Goal: Information Seeking & Learning: Learn about a topic

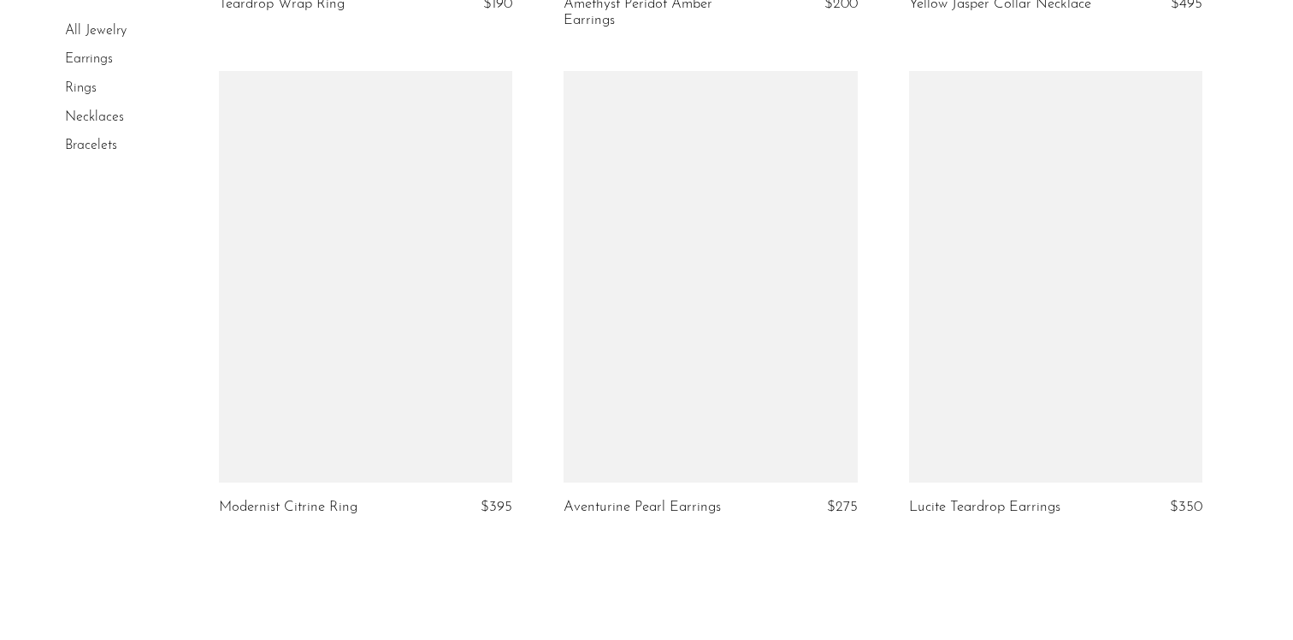
scroll to position [5636, 0]
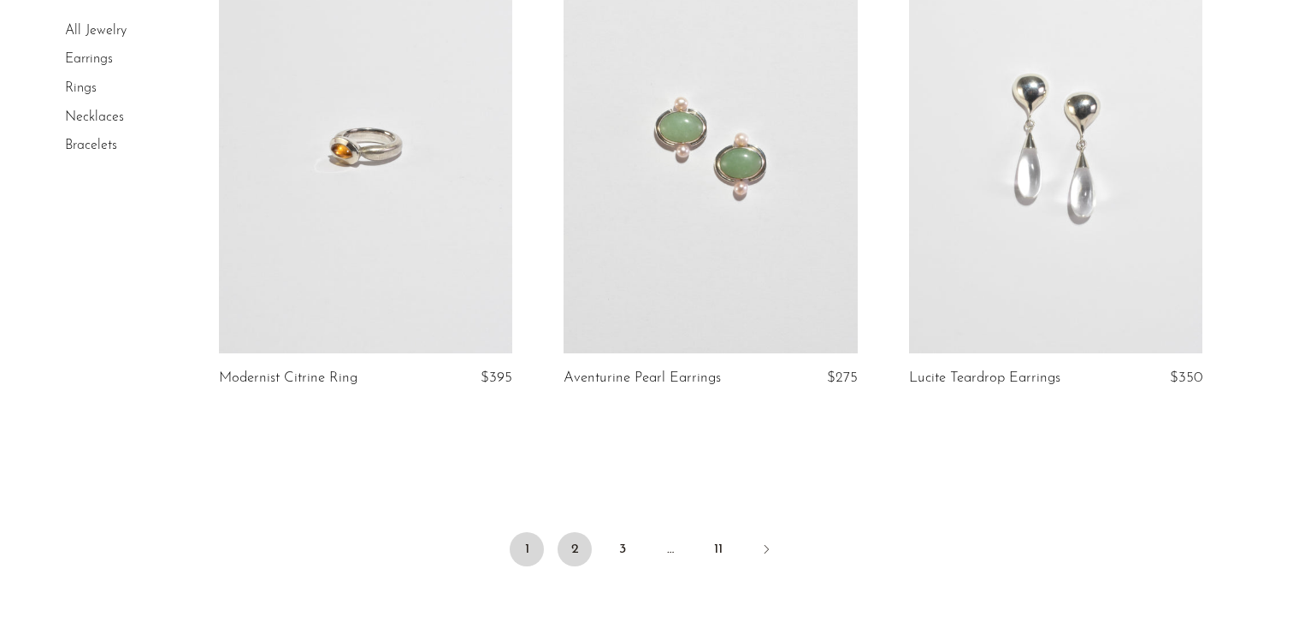
click at [571, 564] on link "2" at bounding box center [575, 549] width 34 height 34
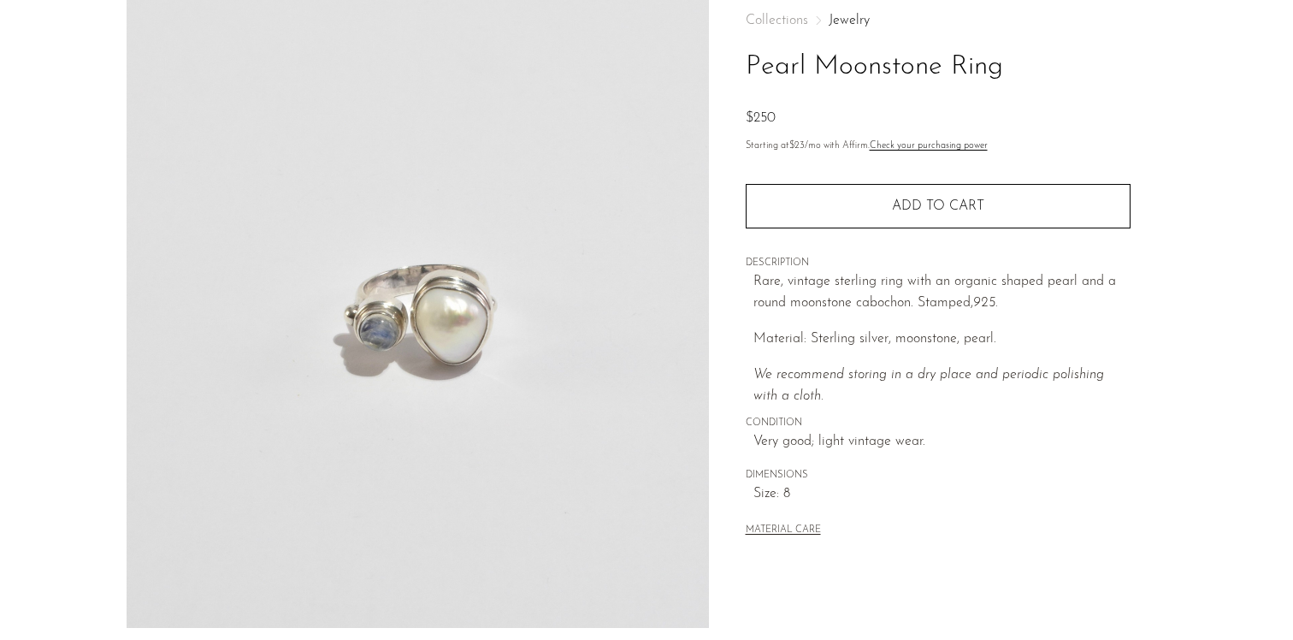
scroll to position [95, 0]
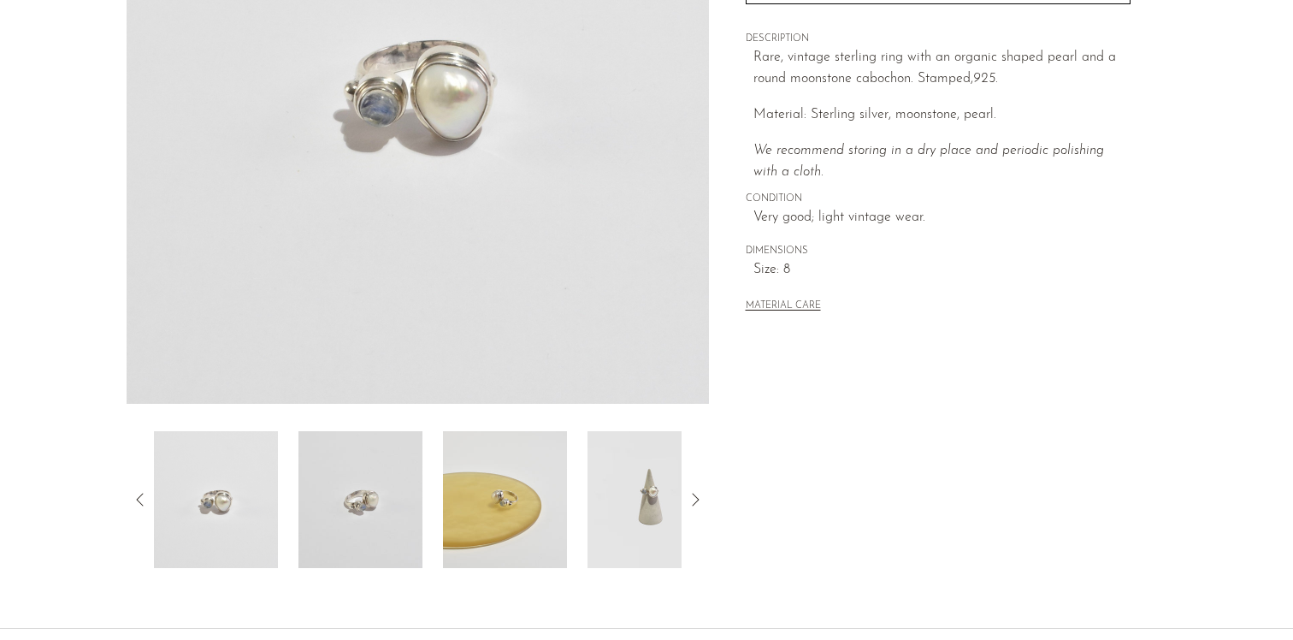
click at [365, 520] on img at bounding box center [361, 499] width 124 height 137
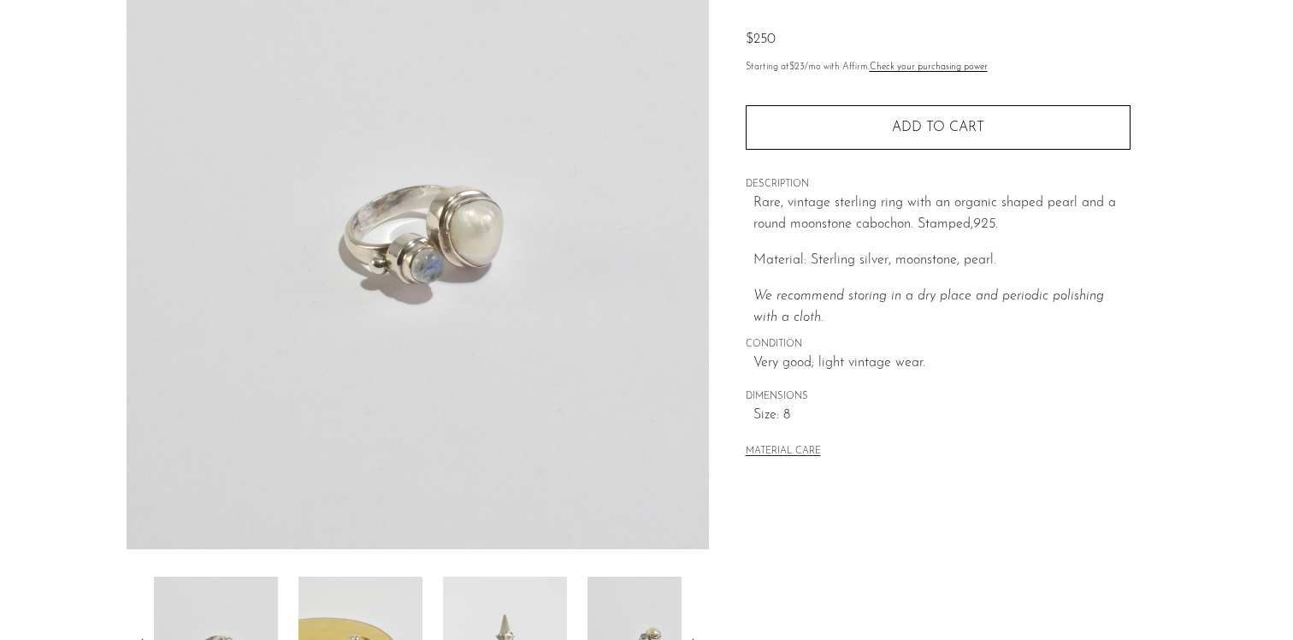
scroll to position [160, 0]
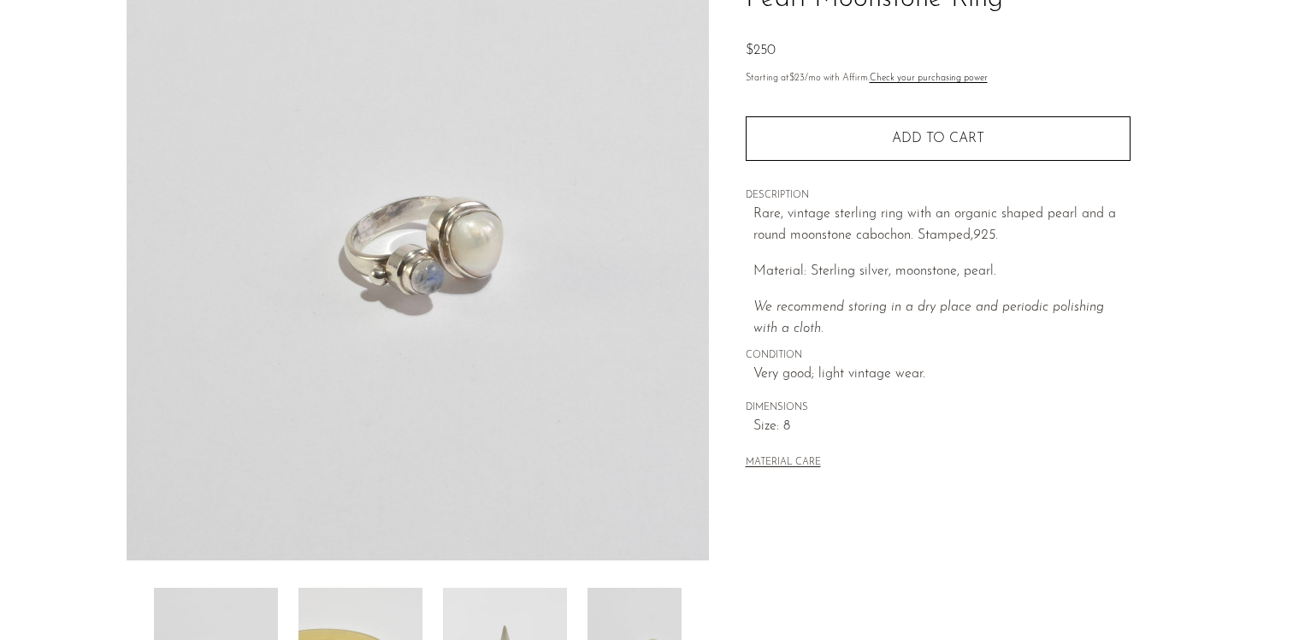
click at [429, 272] on img at bounding box center [418, 240] width 582 height 642
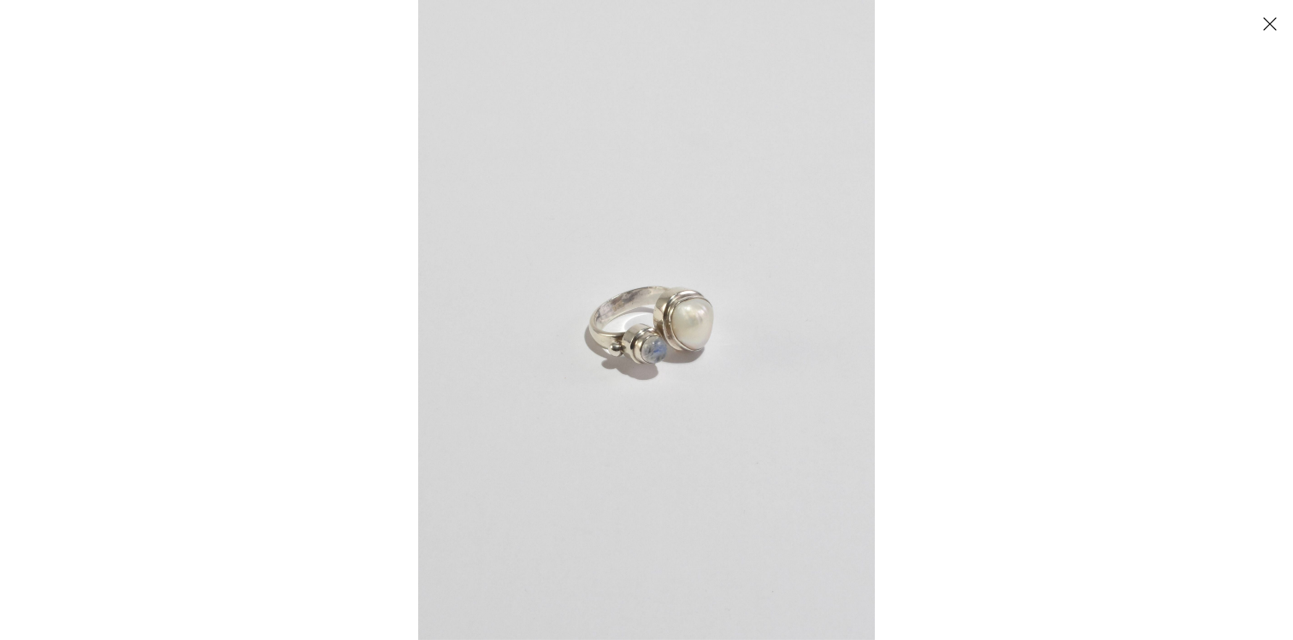
click at [660, 346] on img at bounding box center [646, 320] width 457 height 640
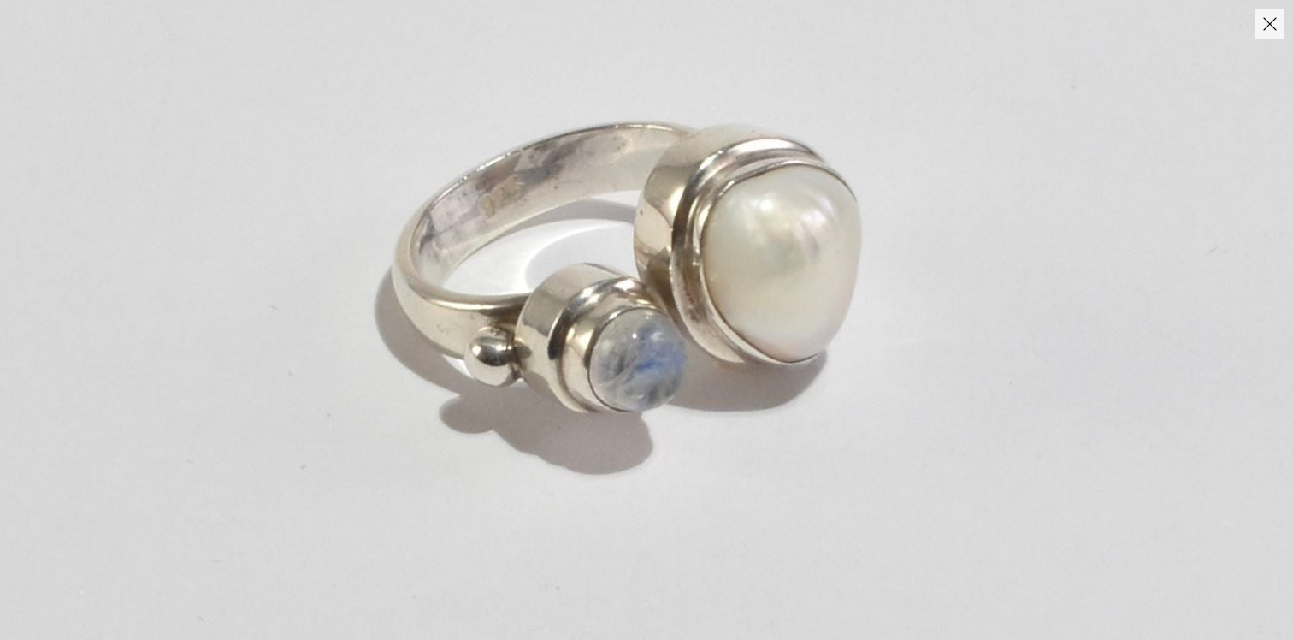
click at [1263, 30] on button "Close" at bounding box center [1270, 24] width 30 height 30
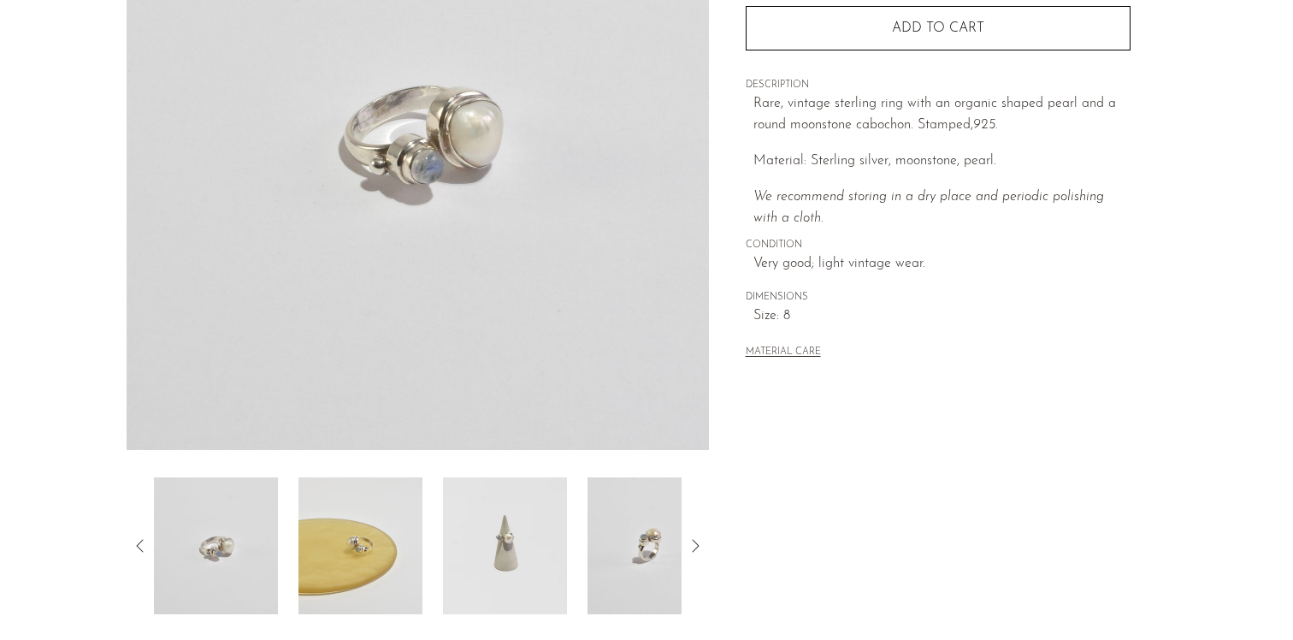
scroll to position [305, 0]
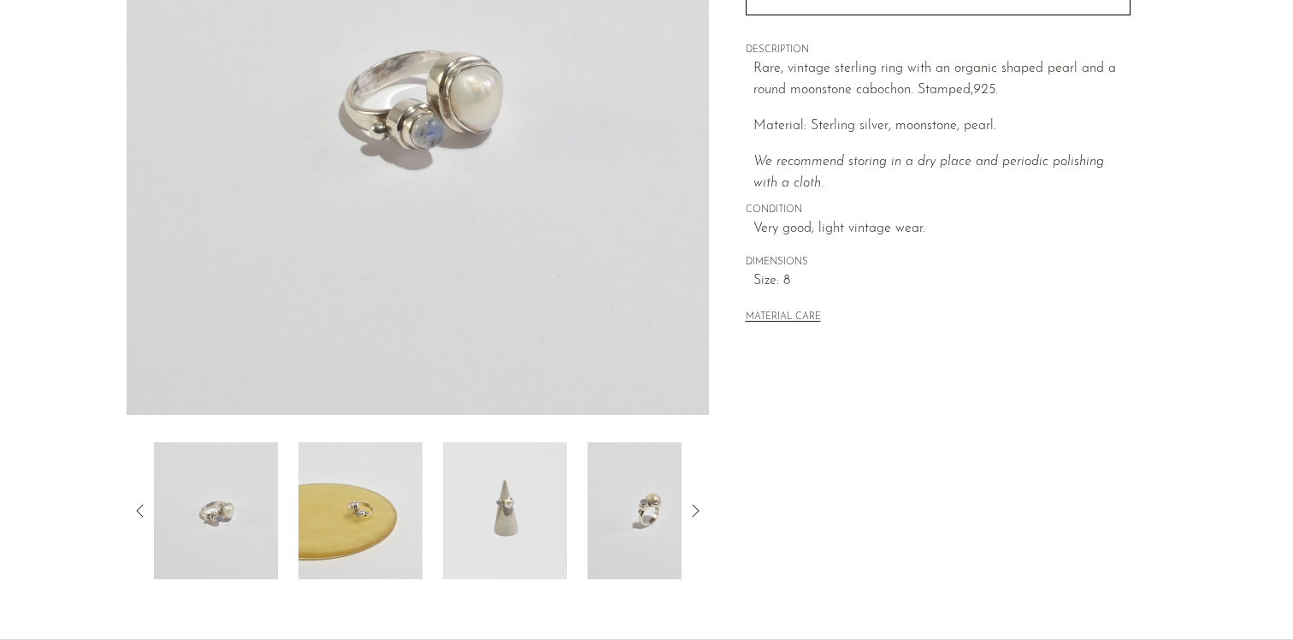
click at [369, 527] on img at bounding box center [361, 510] width 124 height 137
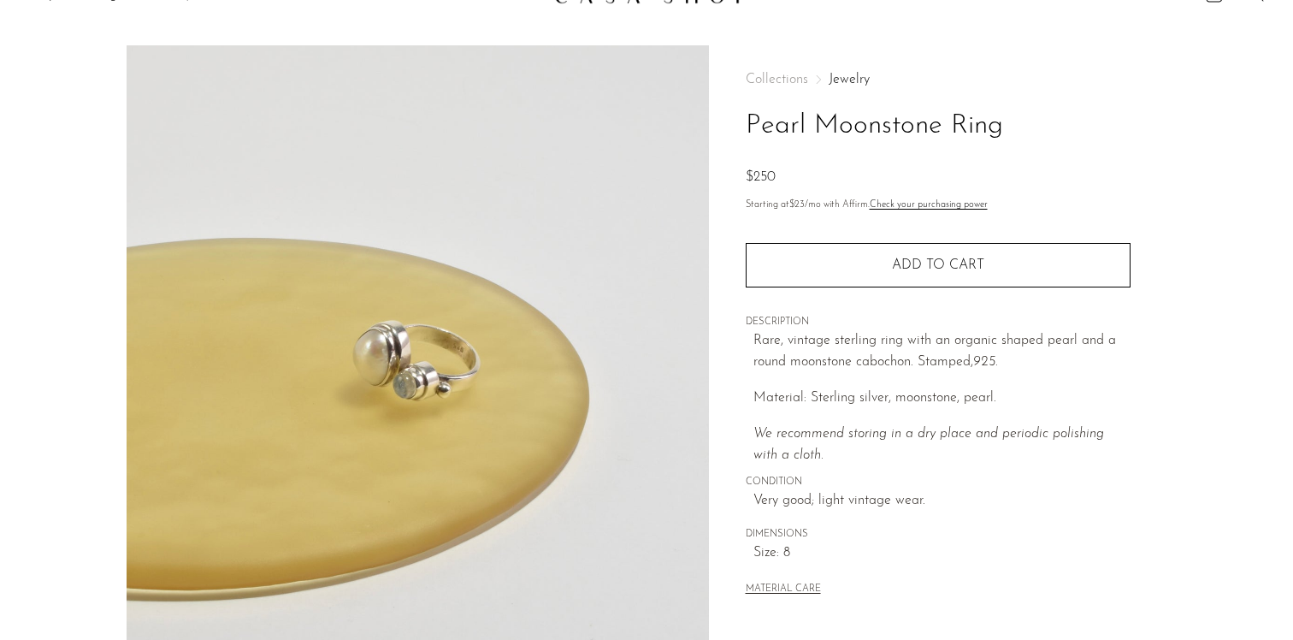
scroll to position [231, 0]
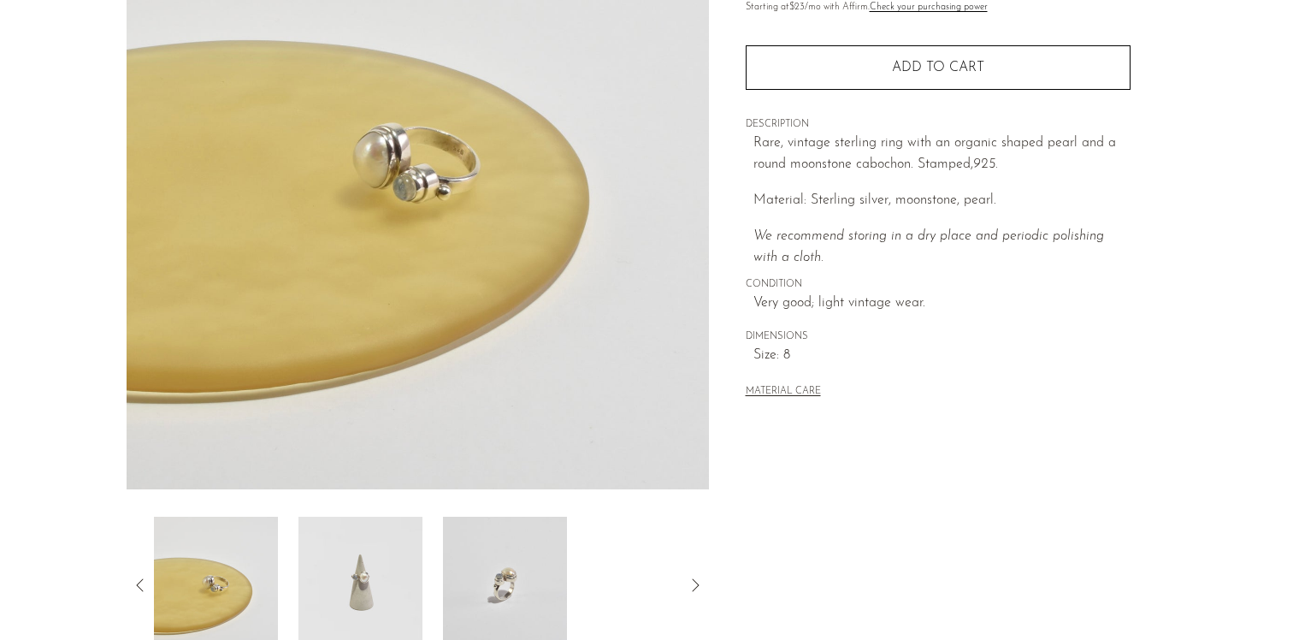
click at [383, 561] on img at bounding box center [361, 585] width 124 height 137
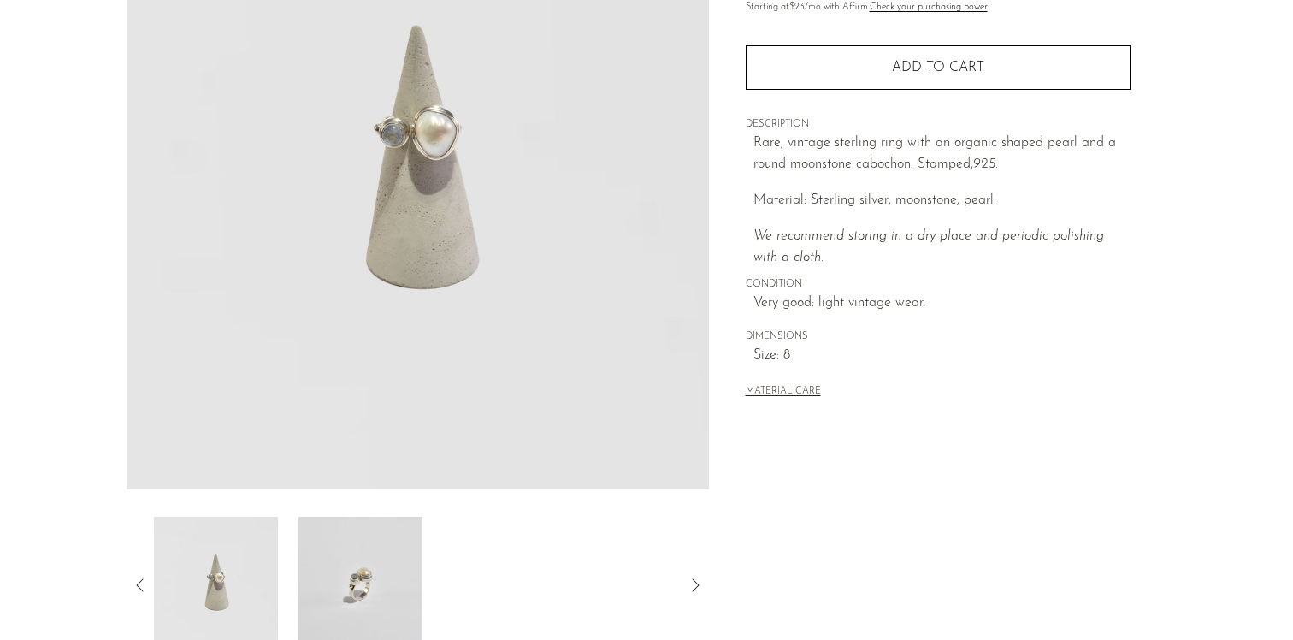
click at [417, 163] on img at bounding box center [418, 169] width 582 height 642
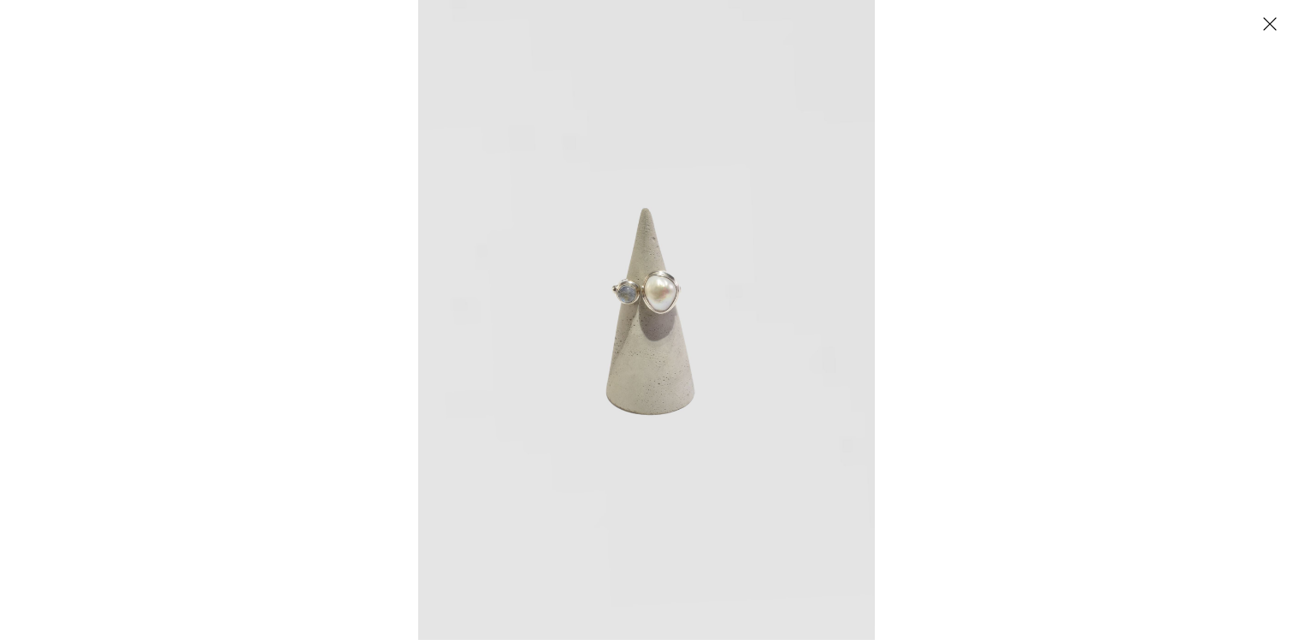
click at [674, 294] on img at bounding box center [646, 320] width 457 height 640
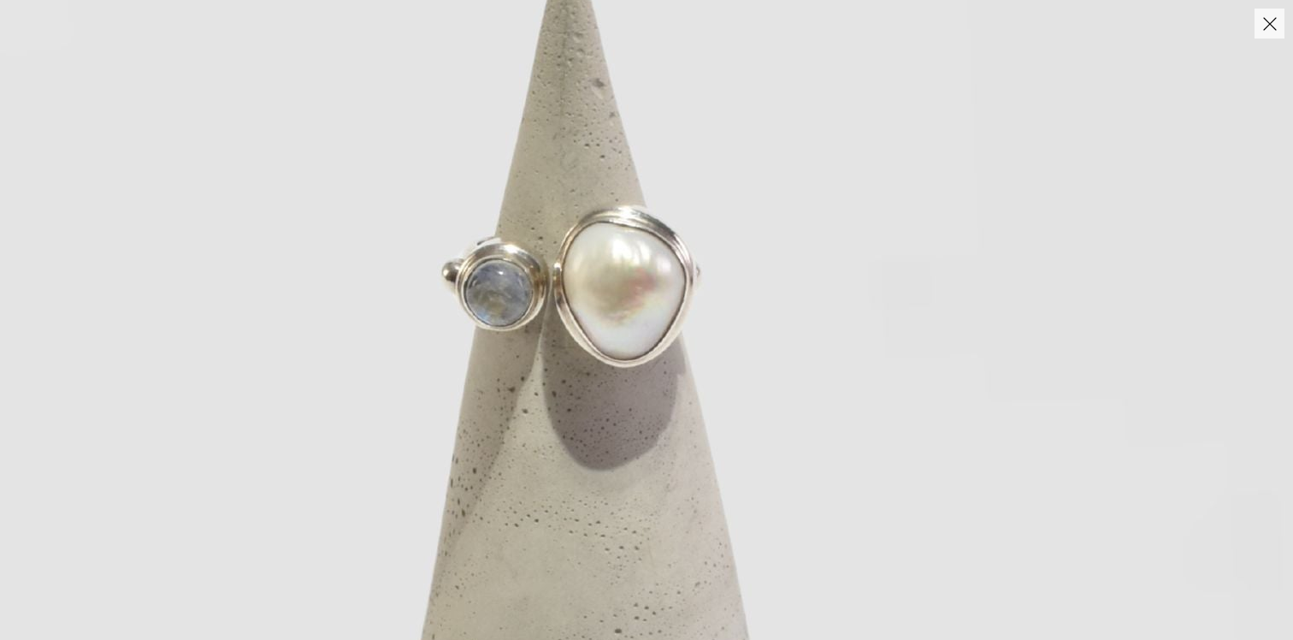
click at [601, 390] on img at bounding box center [571, 390] width 1719 height 2407
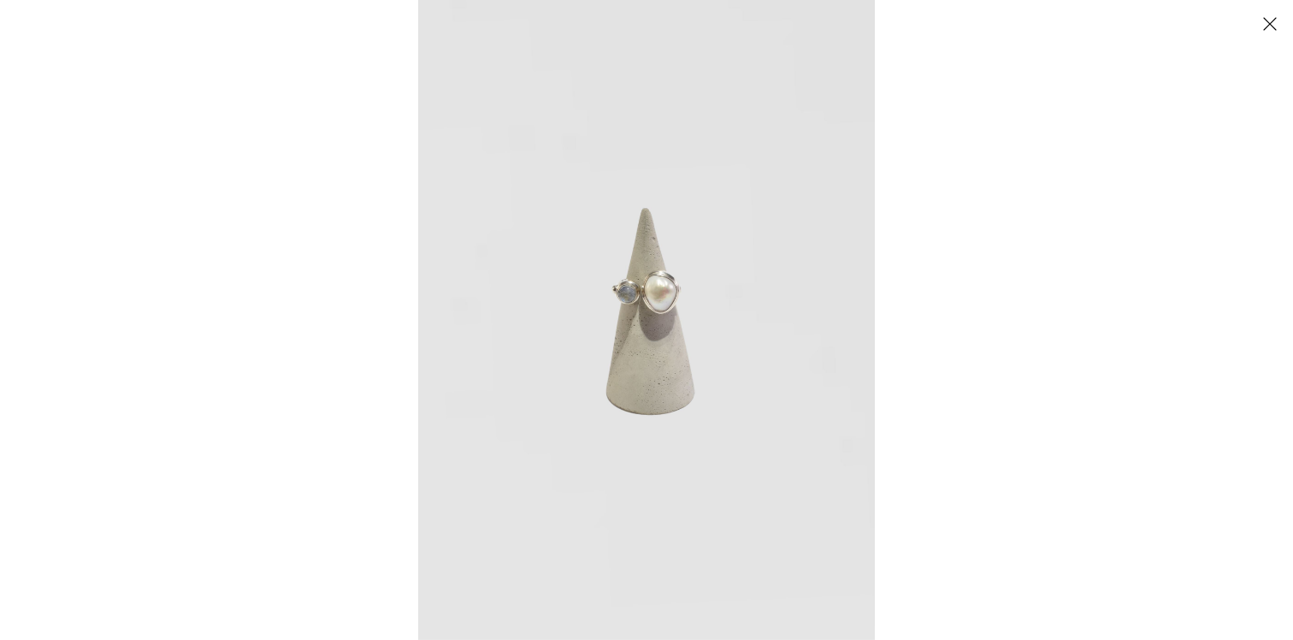
click at [1279, 24] on button "Close" at bounding box center [1270, 24] width 30 height 30
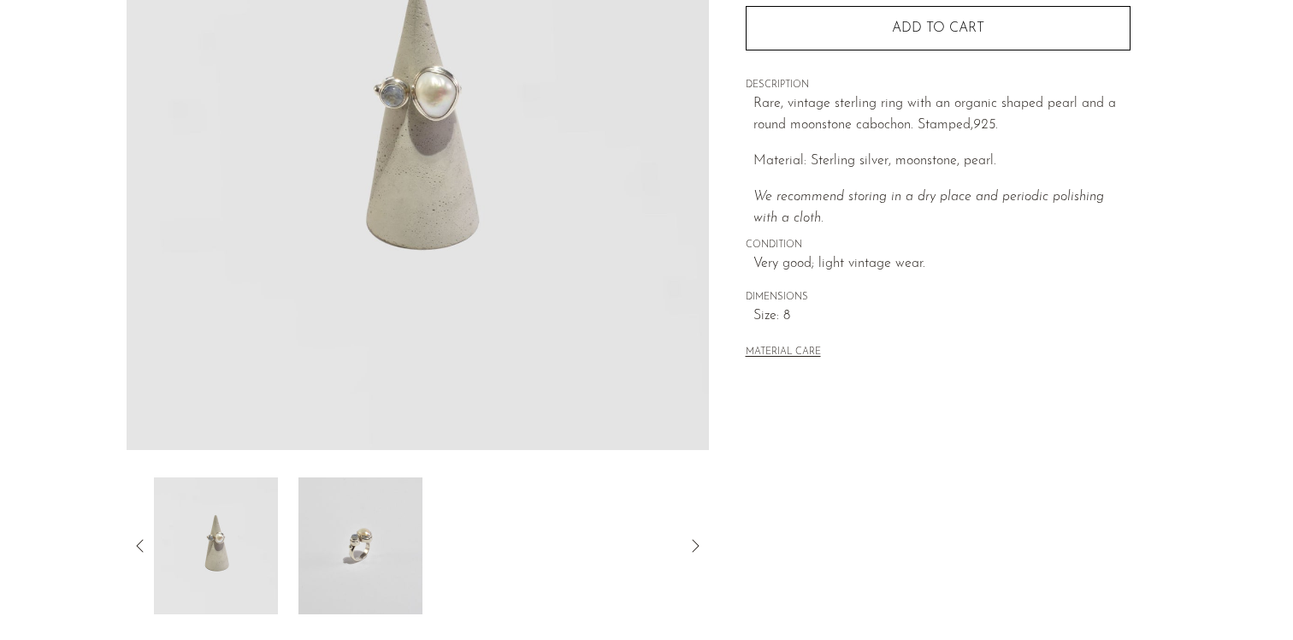
scroll to position [273, 0]
click at [391, 553] on img at bounding box center [361, 543] width 124 height 137
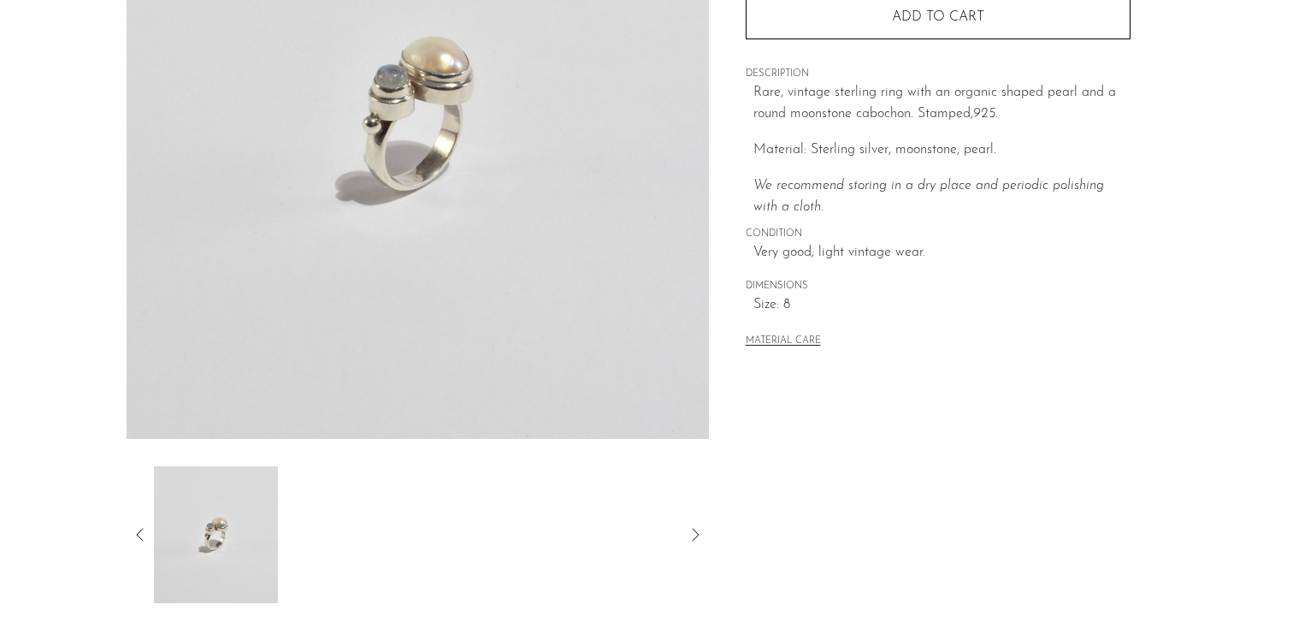
scroll to position [334, 0]
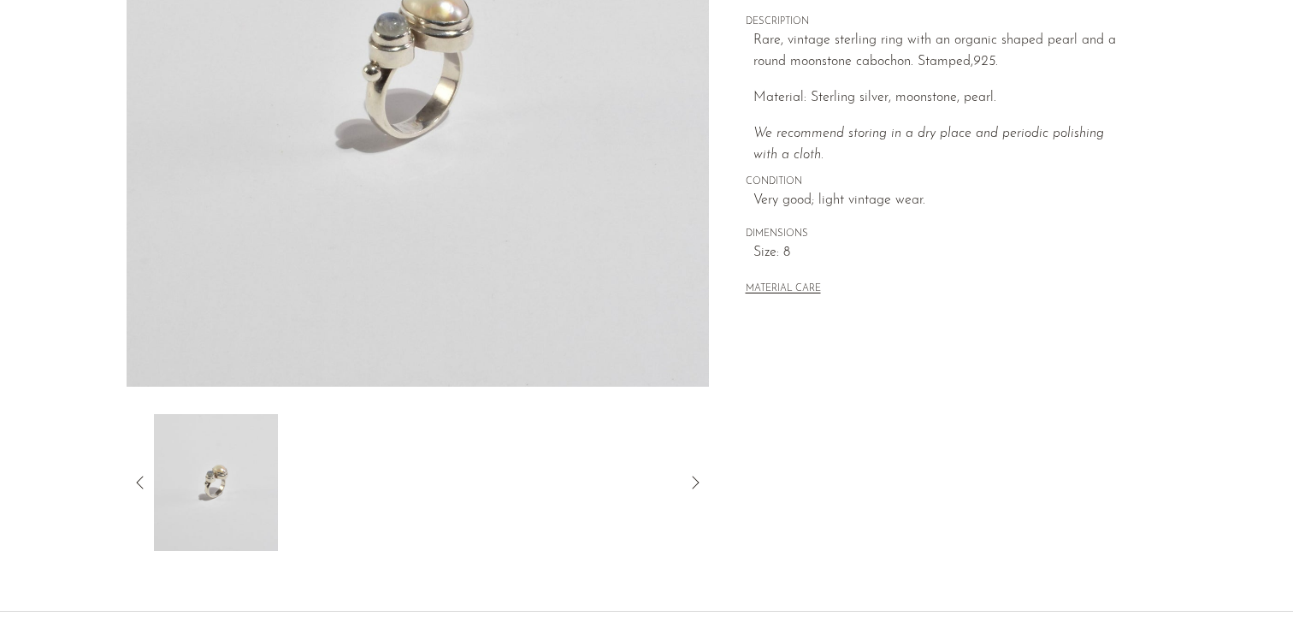
click at [139, 480] on icon at bounding box center [140, 482] width 21 height 21
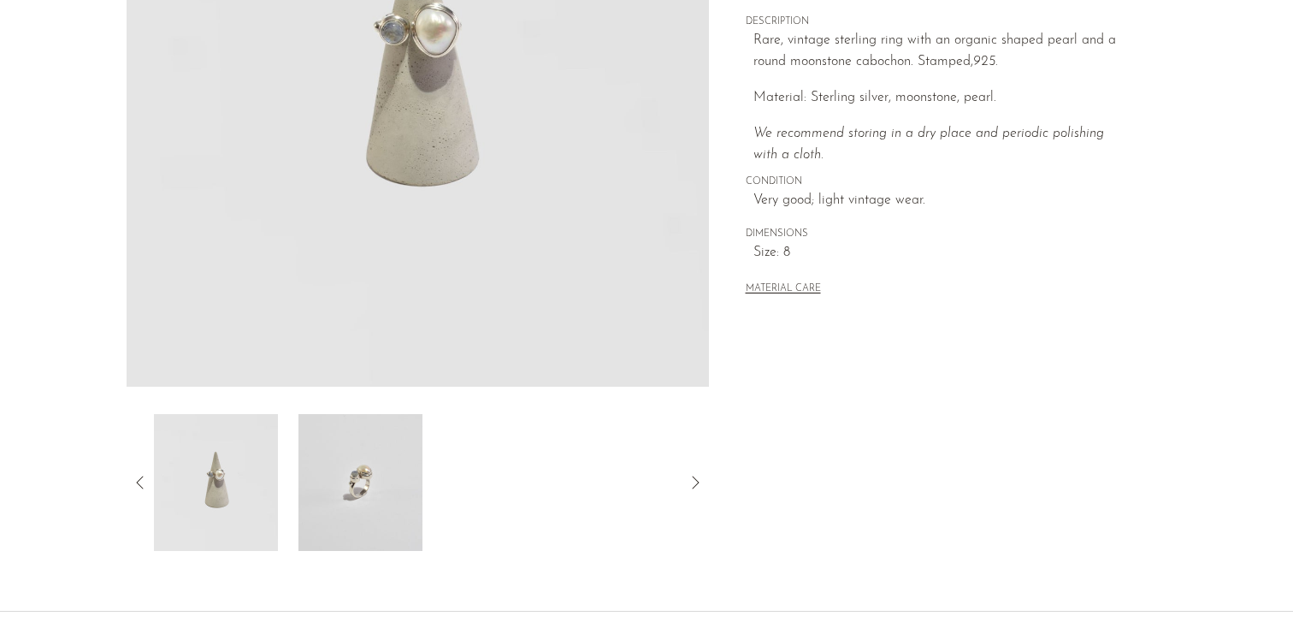
click at [219, 493] on img at bounding box center [216, 482] width 124 height 137
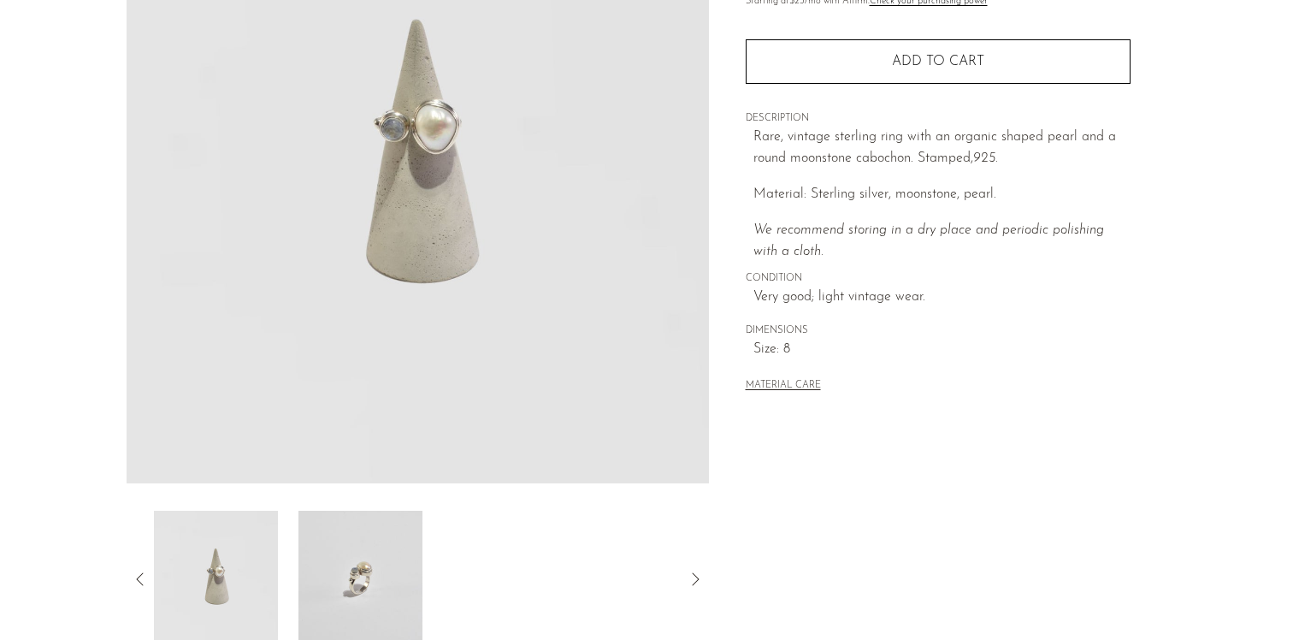
scroll to position [214, 0]
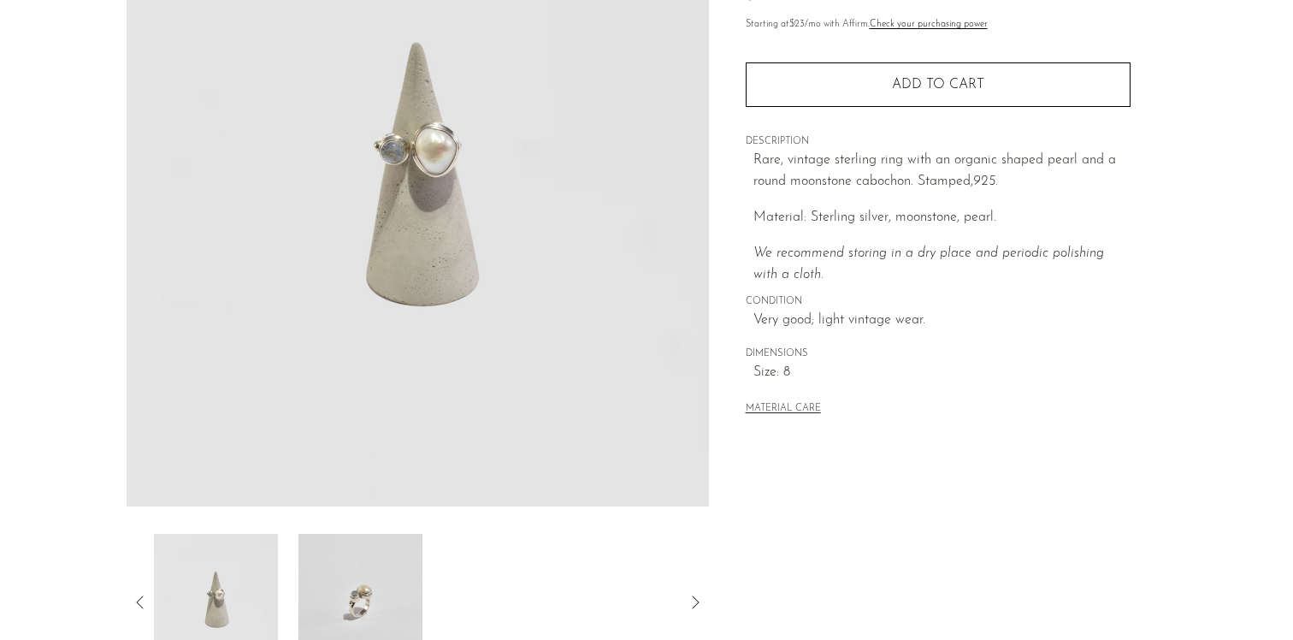
click at [133, 607] on icon at bounding box center [140, 602] width 21 height 21
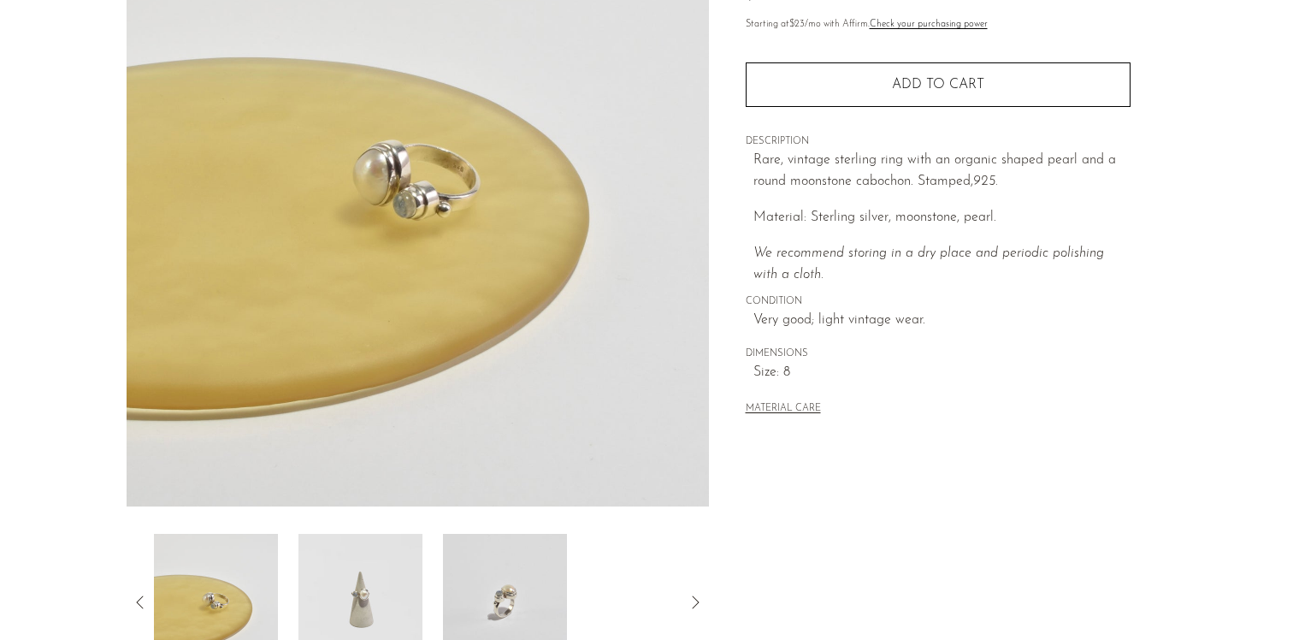
click at [135, 601] on icon at bounding box center [140, 602] width 21 height 21
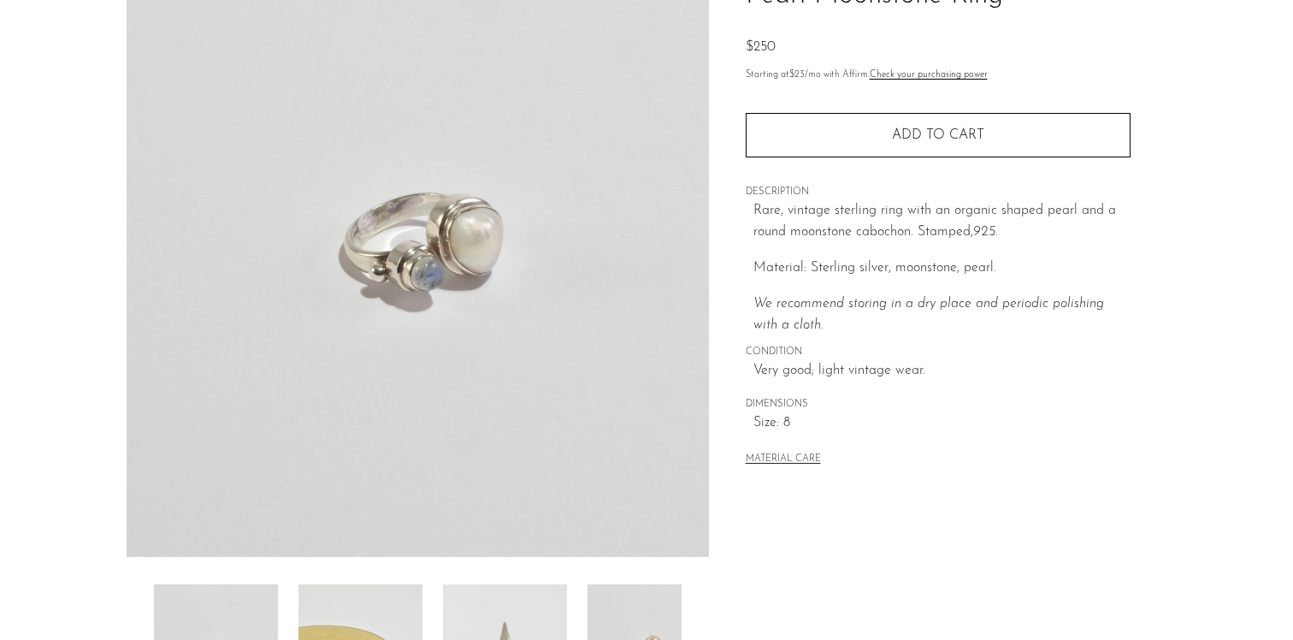
scroll to position [162, 0]
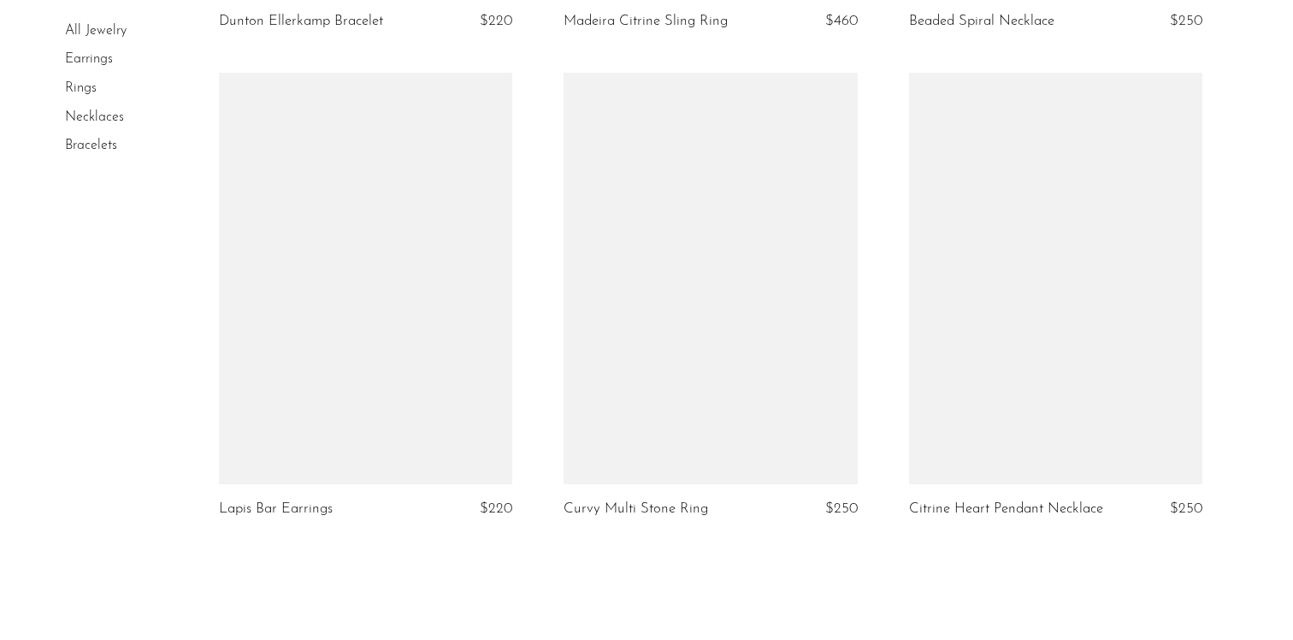
scroll to position [5697, 0]
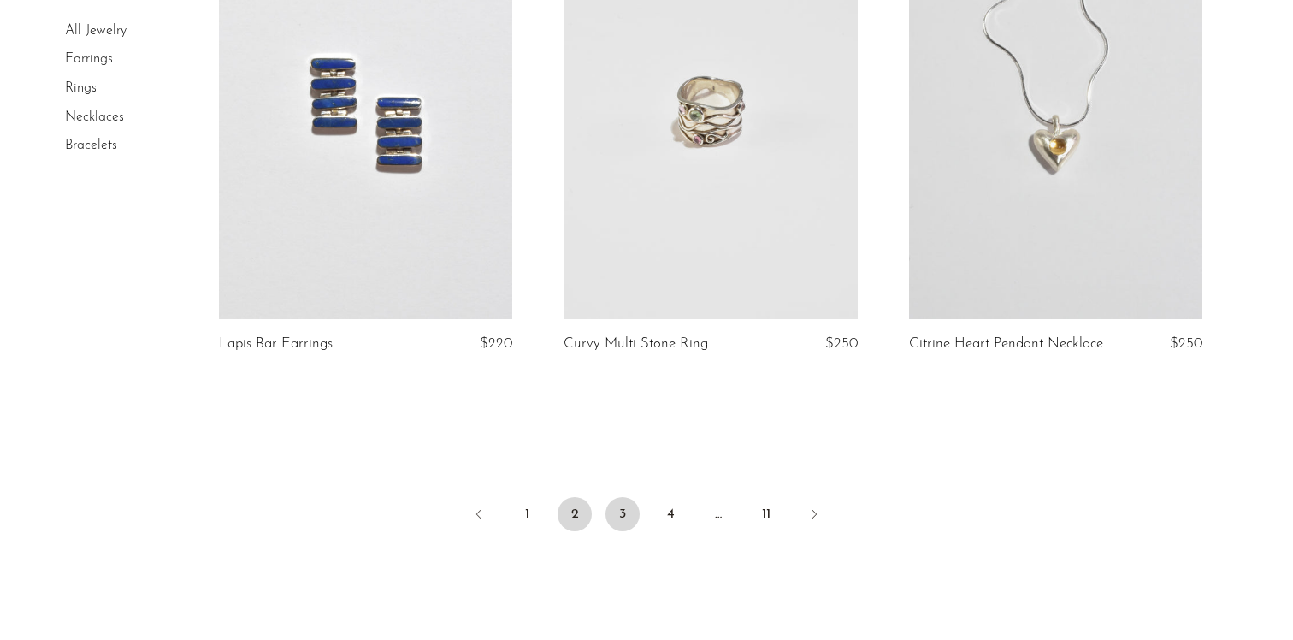
click at [614, 531] on link "3" at bounding box center [623, 514] width 34 height 34
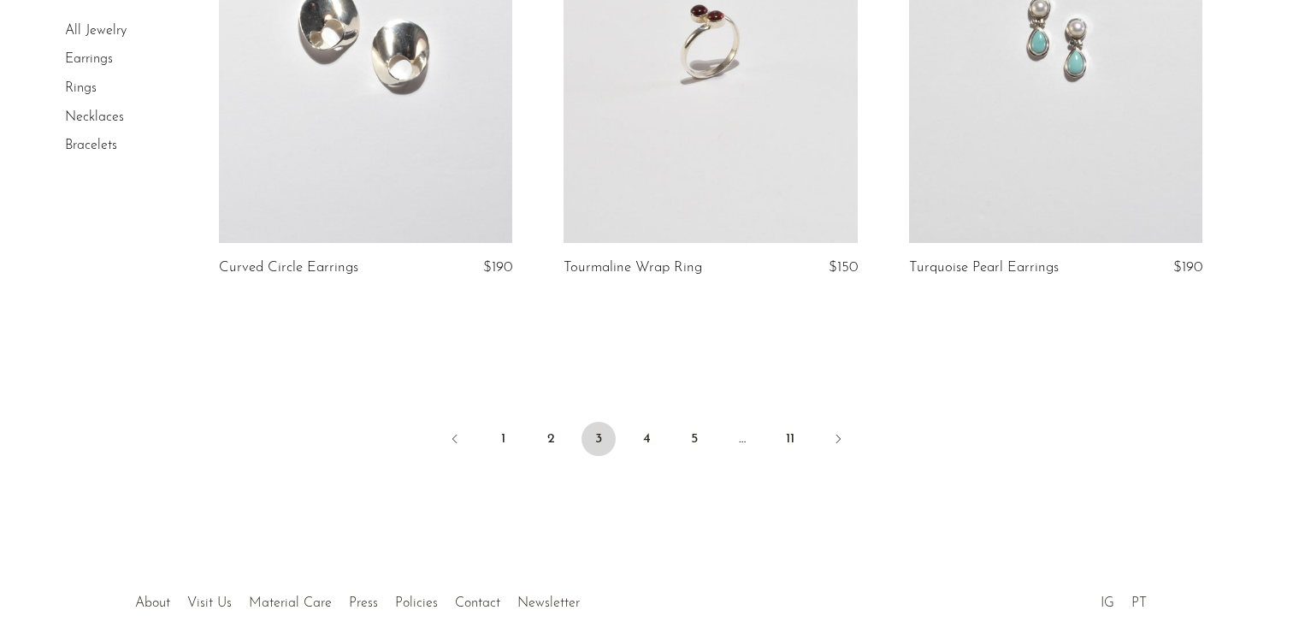
scroll to position [5818, 0]
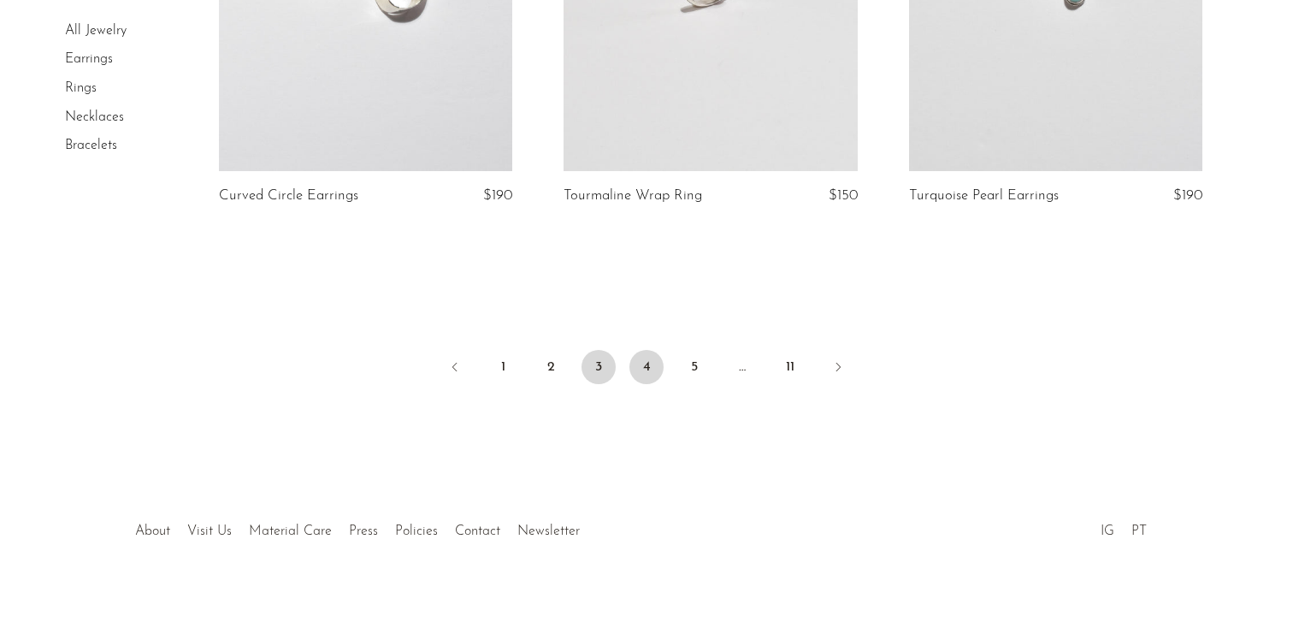
click at [648, 372] on link "4" at bounding box center [647, 367] width 34 height 34
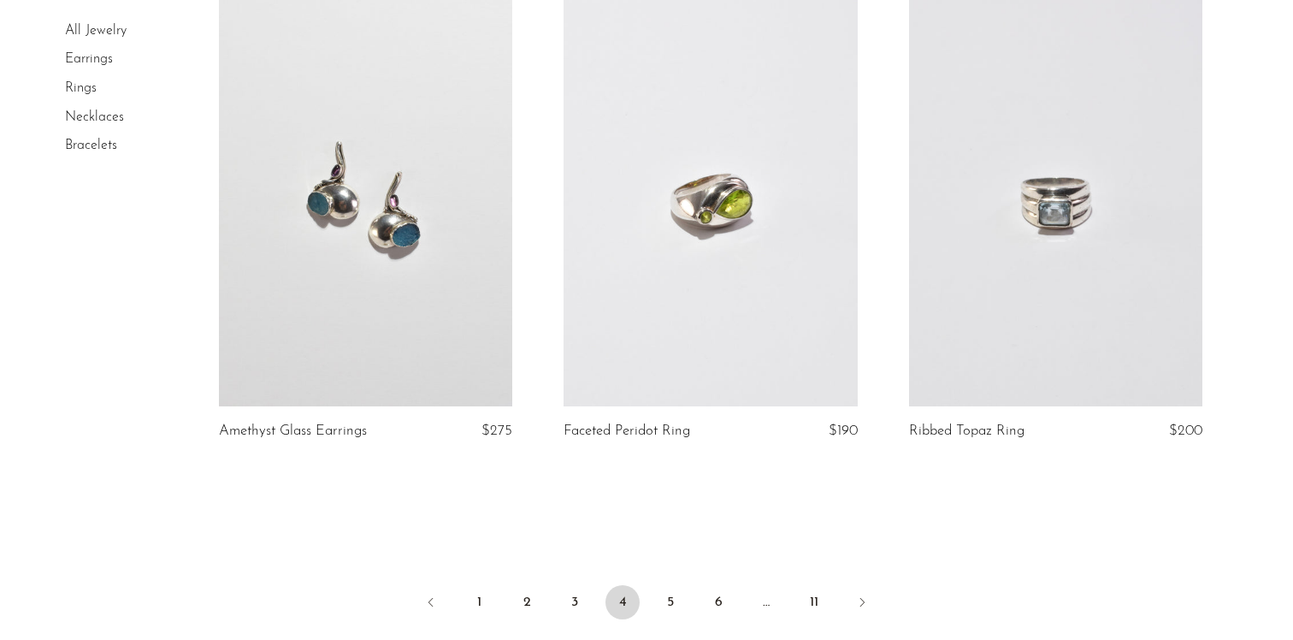
scroll to position [5837, 0]
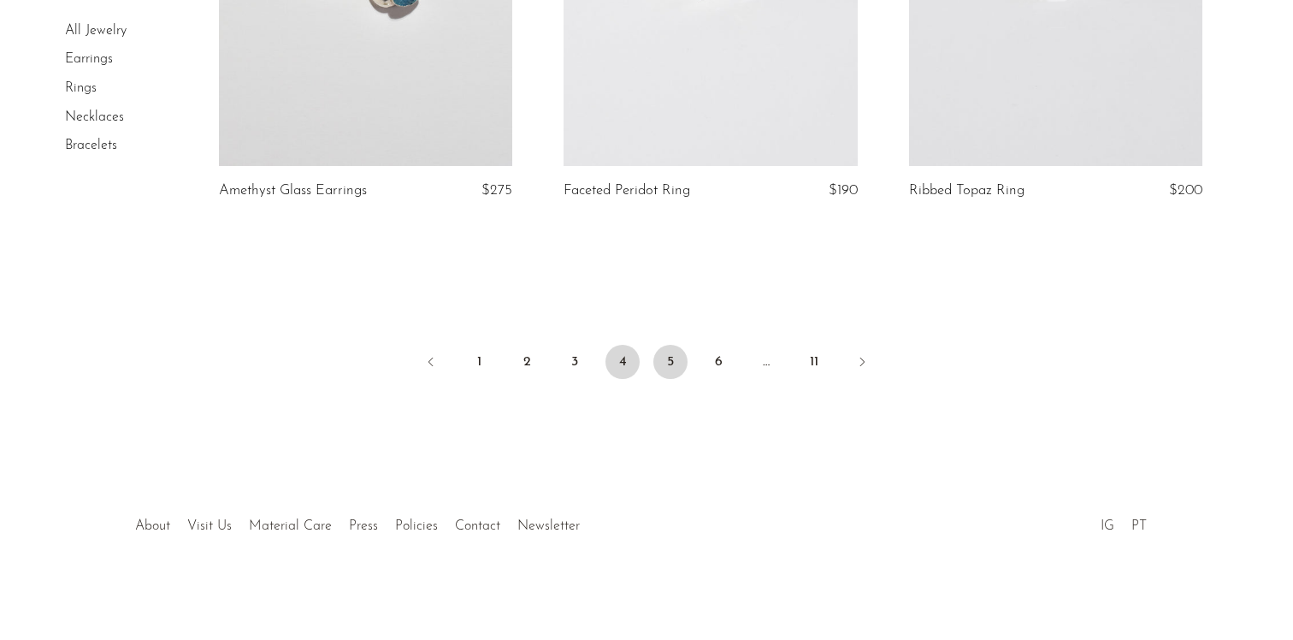
click at [677, 364] on link "5" at bounding box center [670, 362] width 34 height 34
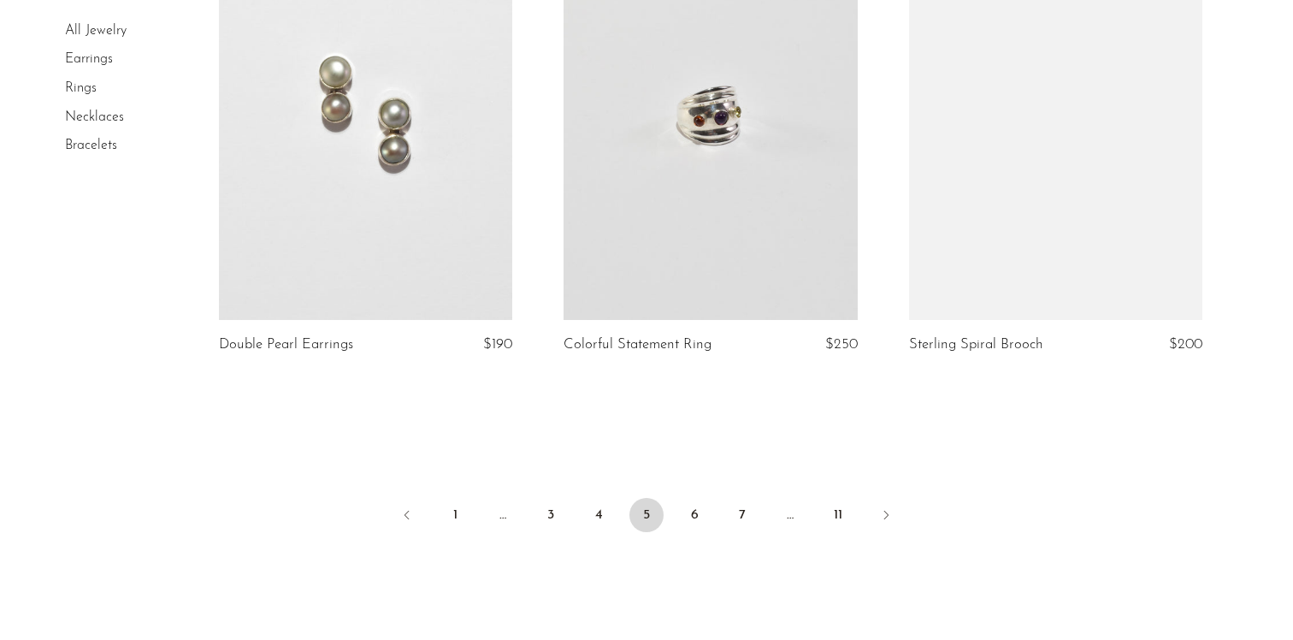
scroll to position [5792, 0]
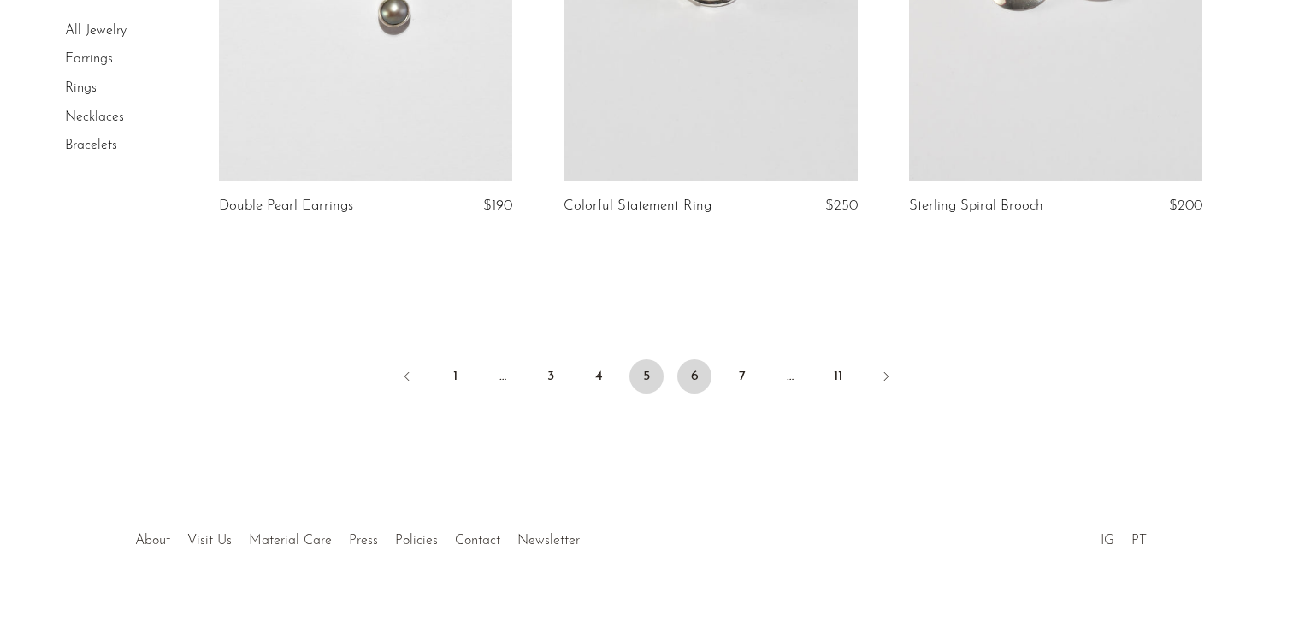
click at [702, 361] on link "6" at bounding box center [694, 376] width 34 height 34
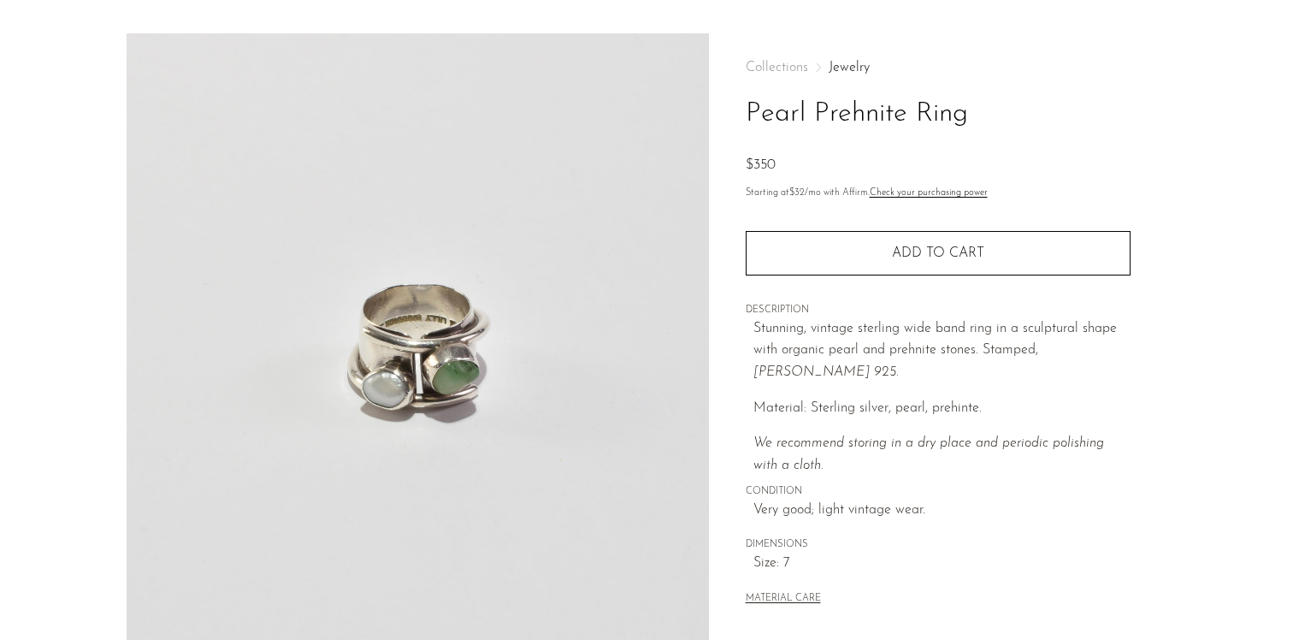
scroll to position [58, 0]
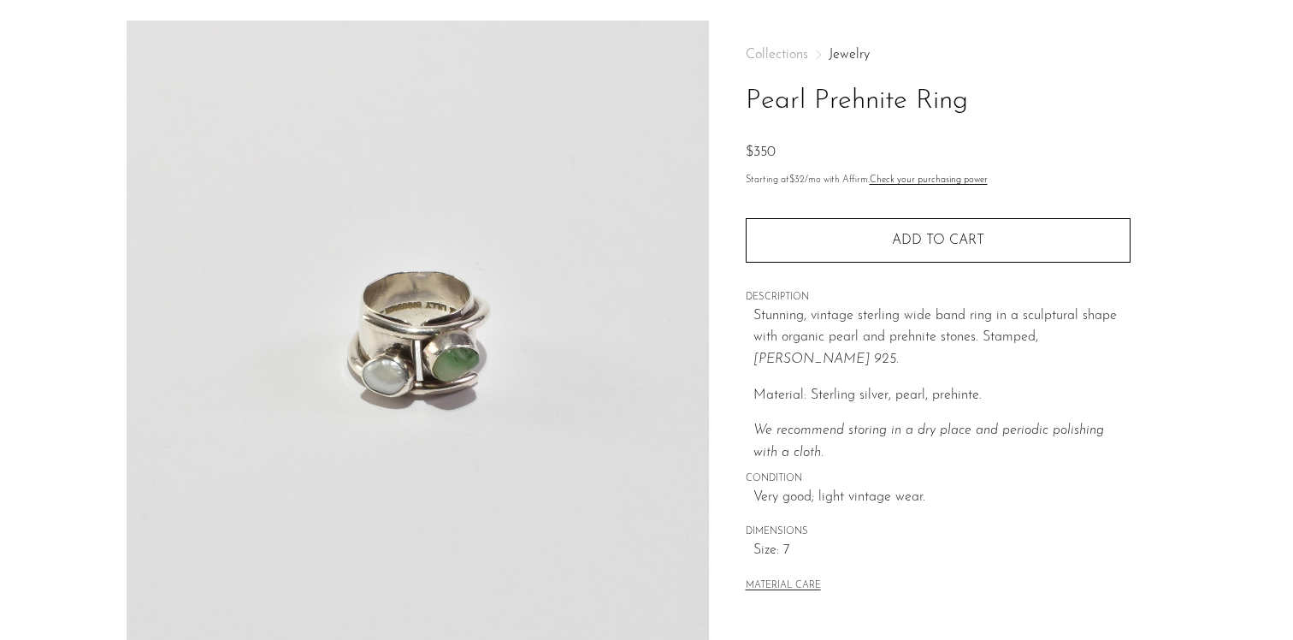
click at [394, 404] on img at bounding box center [418, 342] width 582 height 642
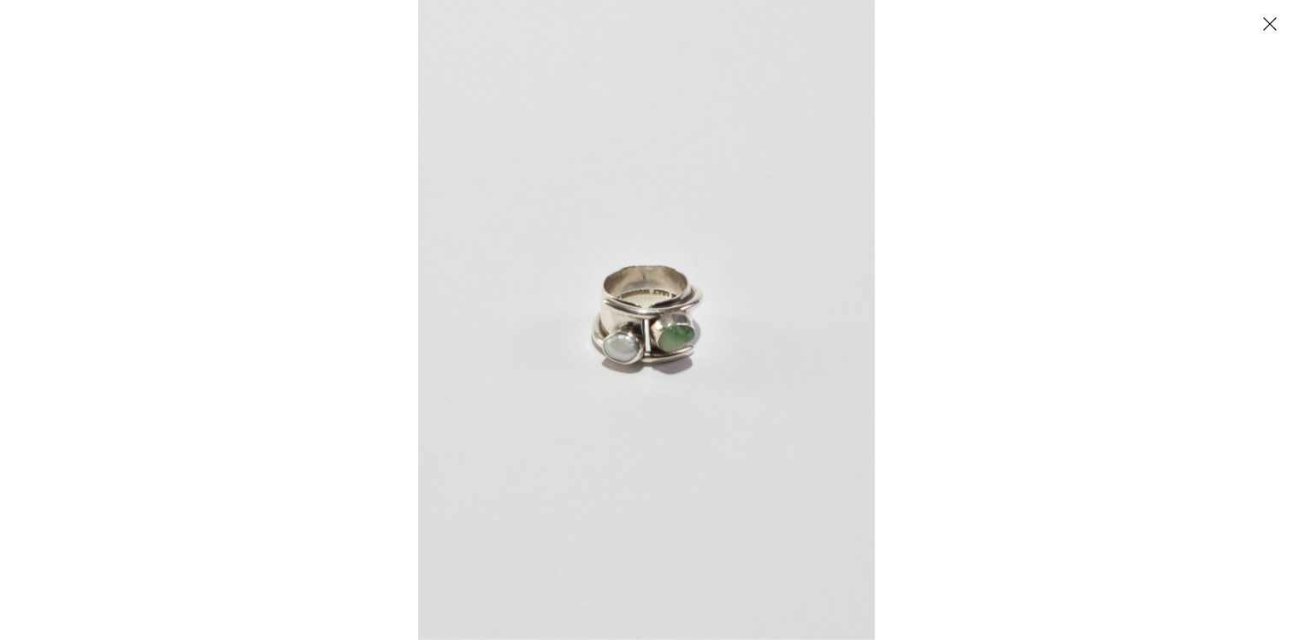
click at [655, 342] on img at bounding box center [646, 320] width 457 height 640
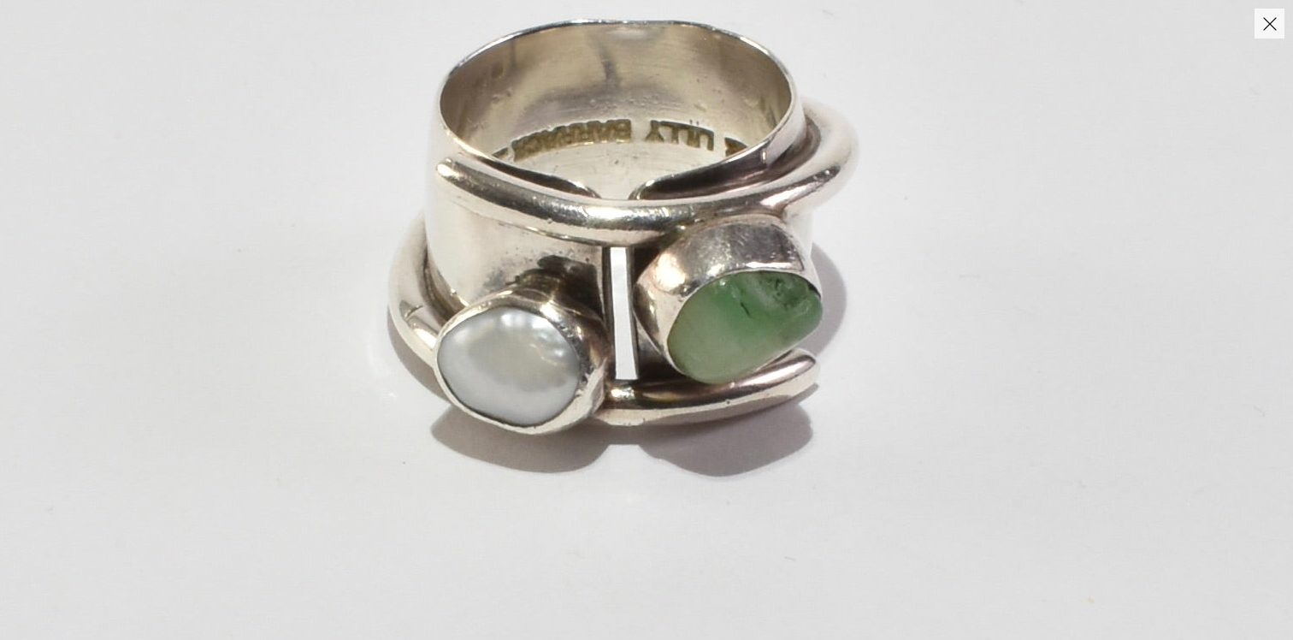
click at [644, 460] on img at bounding box center [619, 249] width 1919 height 2686
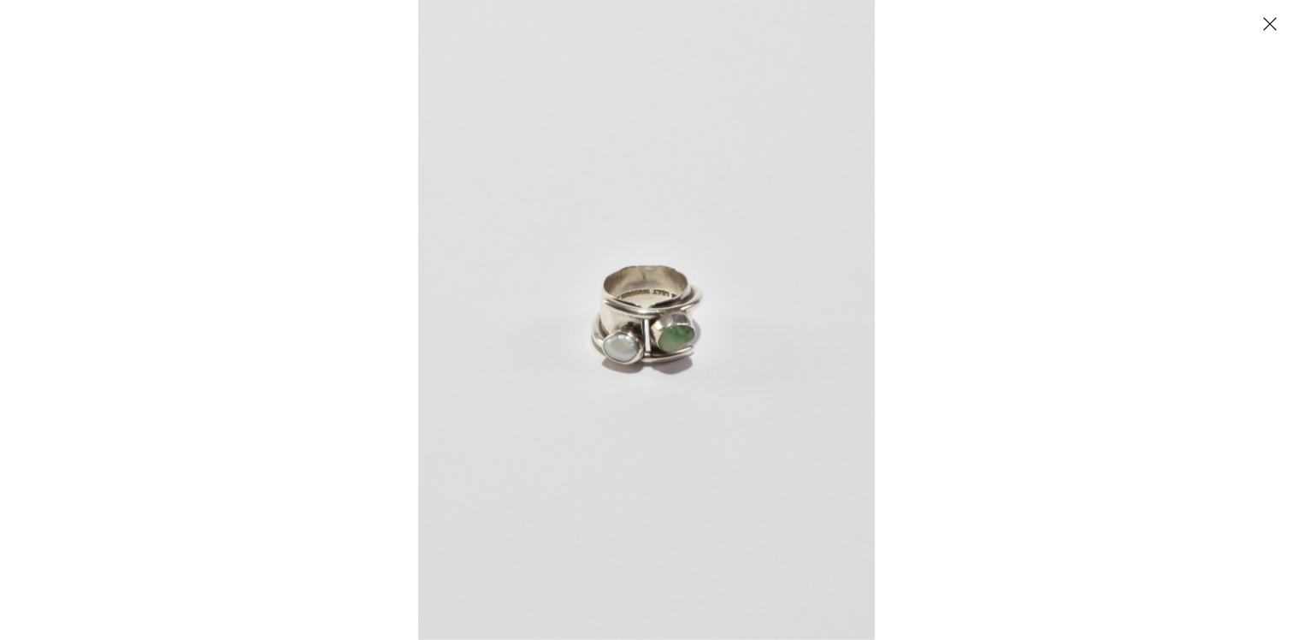
click at [1280, 22] on button "Close" at bounding box center [1270, 24] width 30 height 30
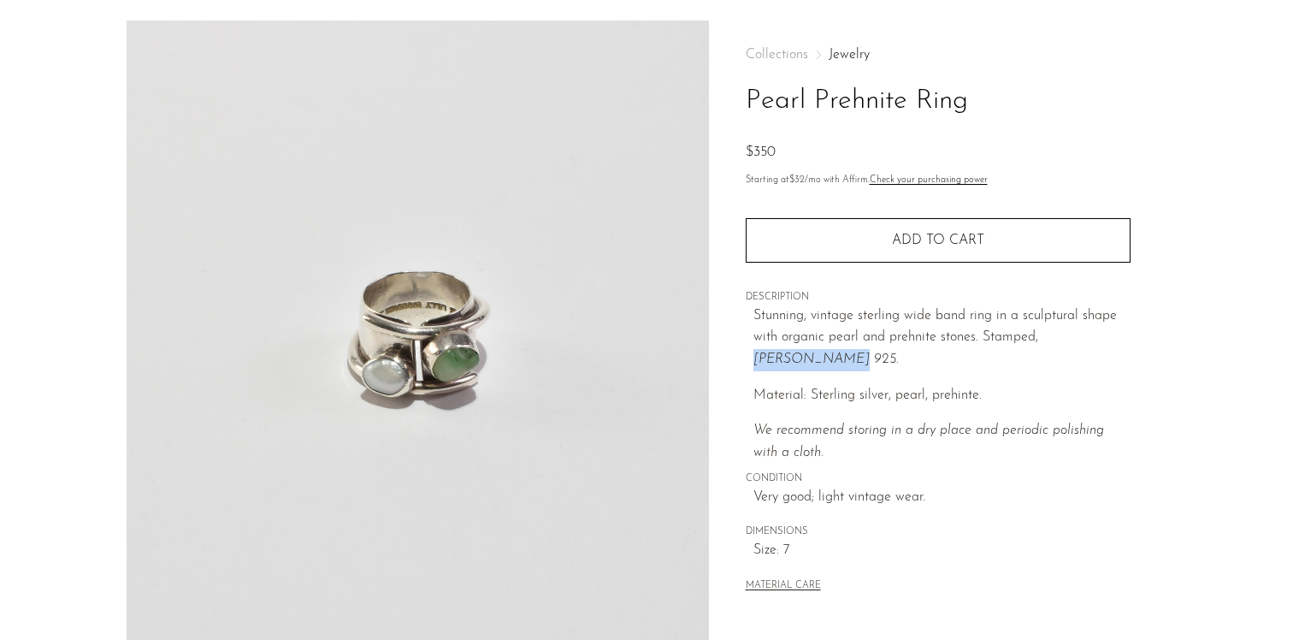
drag, startPoint x: 1041, startPoint y: 340, endPoint x: 1114, endPoint y: 340, distance: 72.7
click at [1114, 340] on p "Stunning, vintage sterling wide band ring in a sculptural shape with organic pe…" at bounding box center [942, 338] width 377 height 66
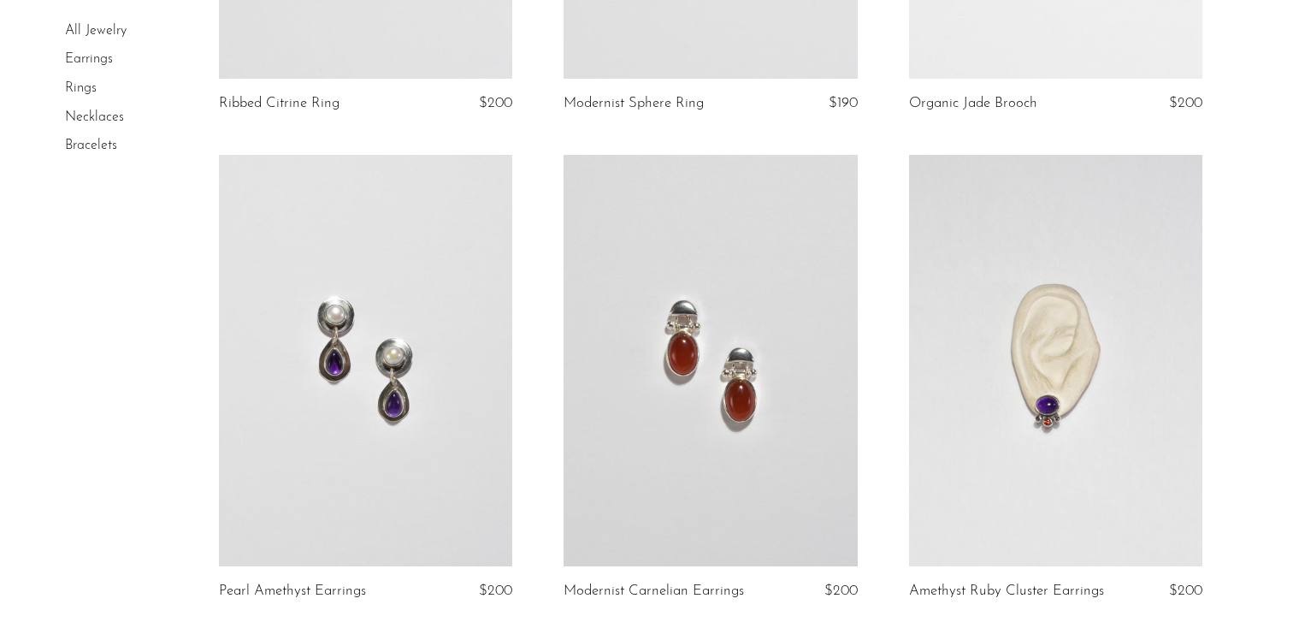
scroll to position [2437, 0]
